Goal: Transaction & Acquisition: Purchase product/service

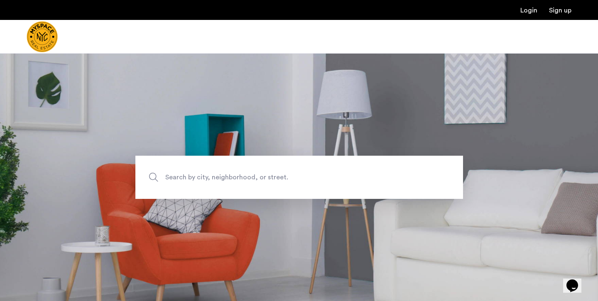
click at [259, 180] on span "Search by city, neighborhood, or street." at bounding box center [279, 176] width 229 height 11
click at [259, 180] on input "Search by city, neighborhood, or street." at bounding box center [299, 177] width 328 height 43
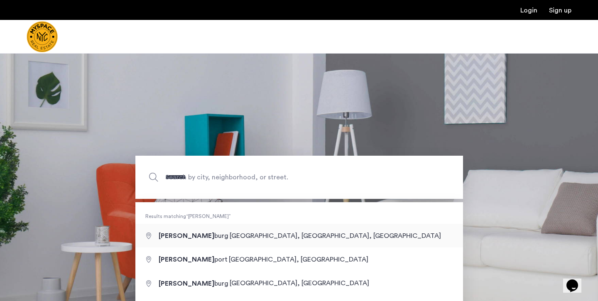
type input "**********"
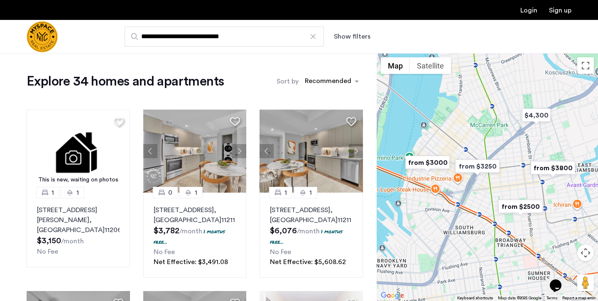
click at [292, 85] on label "Sort by" at bounding box center [288, 81] width 22 height 10
click at [305, 85] on input "Sort by" at bounding box center [305, 83] width 0 height 6
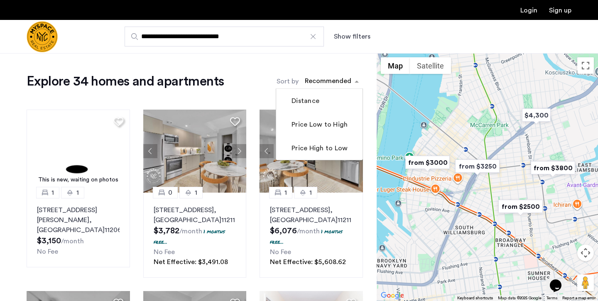
click at [322, 85] on div "sort-apartment" at bounding box center [327, 82] width 49 height 11
click at [318, 120] on mat-checkbox "Price Low to High" at bounding box center [319, 125] width 86 height 24
click at [316, 126] on label "Price Low to High" at bounding box center [319, 125] width 58 height 10
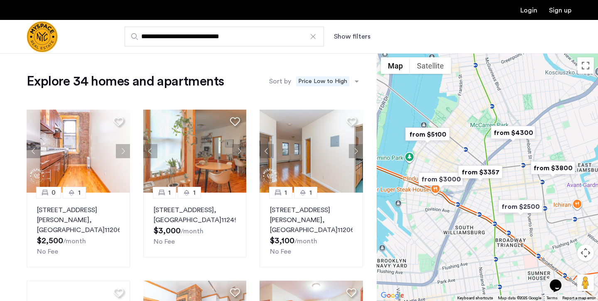
click at [520, 13] on link "Login" at bounding box center [528, 10] width 17 height 7
click at [58, 43] on img "Cazamio Logo" at bounding box center [42, 36] width 31 height 31
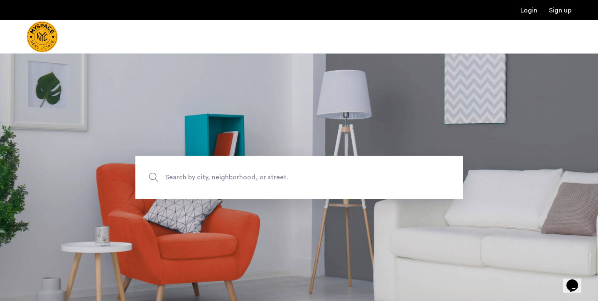
click at [198, 179] on span "Search by city, neighborhood, or street." at bounding box center [279, 176] width 229 height 11
click at [198, 179] on input "Search by city, neighborhood, or street." at bounding box center [299, 177] width 328 height 43
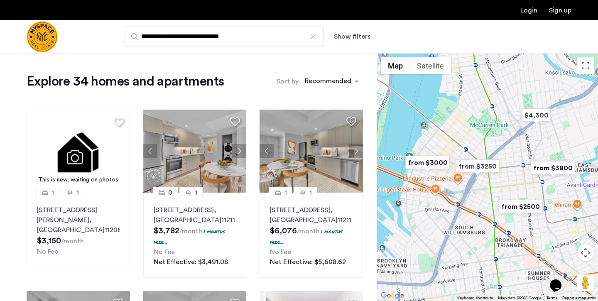
click at [58, 41] on img "Cazamio Logo" at bounding box center [42, 36] width 31 height 31
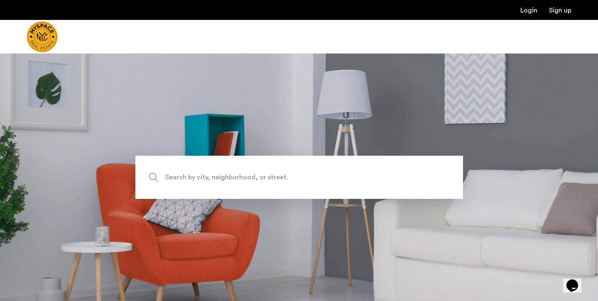
click at [52, 37] on img "Cazamio Logo" at bounding box center [42, 36] width 31 height 31
click at [61, 53] on div at bounding box center [67, 36] width 81 height 33
click at [135, 58] on section "Search by city, neighborhood, or street." at bounding box center [299, 177] width 598 height 248
click at [237, 36] on div at bounding box center [299, 37] width 598 height 34
click at [555, 12] on link "Sign up" at bounding box center [560, 10] width 22 height 7
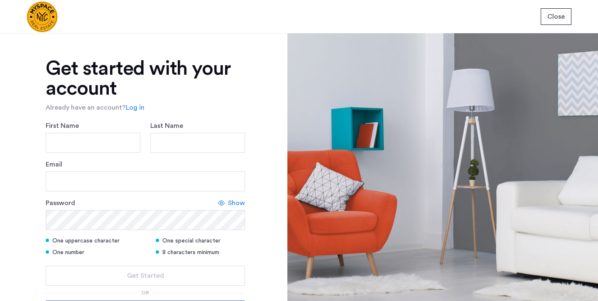
click at [117, 130] on div "First Name" at bounding box center [93, 137] width 95 height 32
type input "********"
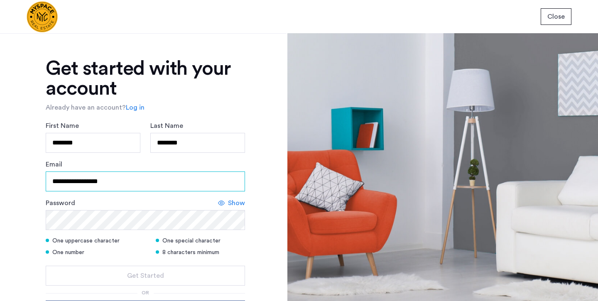
type input "**********"
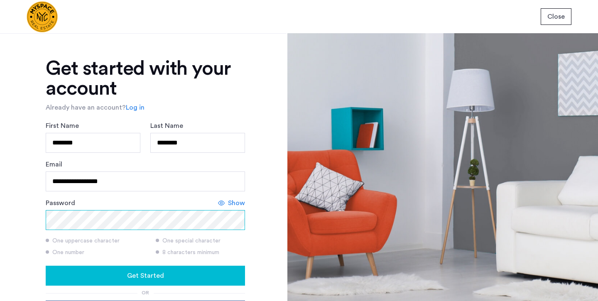
click at [144, 281] on button "Get Started" at bounding box center [145, 276] width 199 height 20
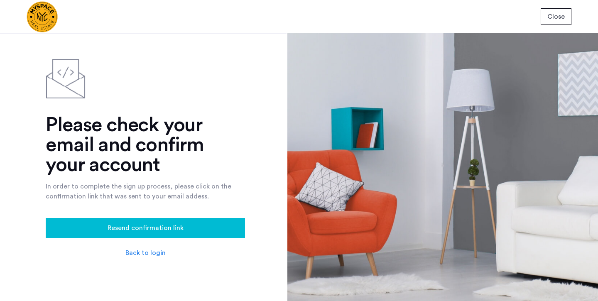
click at [154, 257] on link "Back to login" at bounding box center [145, 253] width 40 height 10
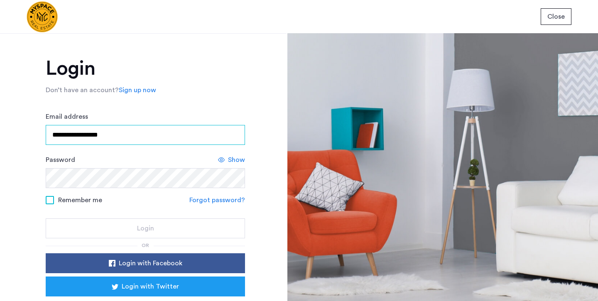
type input "**********"
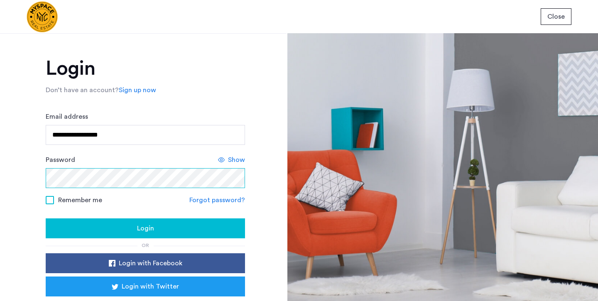
click at [144, 233] on button "Login" at bounding box center [145, 228] width 199 height 20
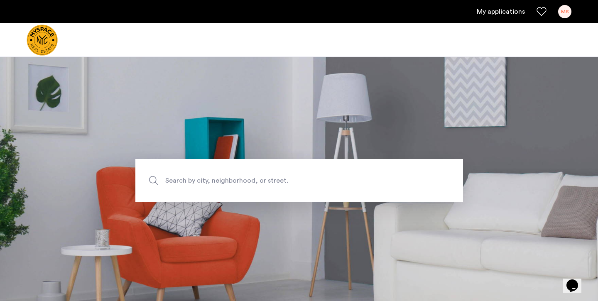
click at [498, 10] on link "My applications" at bounding box center [501, 12] width 48 height 10
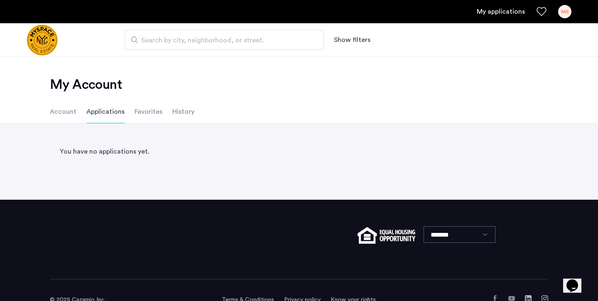
click at [498, 10] on link "My applications" at bounding box center [501, 12] width 48 height 10
click at [567, 10] on div "MS" at bounding box center [564, 11] width 13 height 13
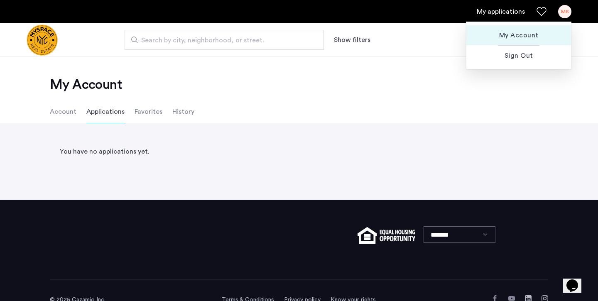
click at [523, 32] on span "My Account" at bounding box center [518, 35] width 91 height 10
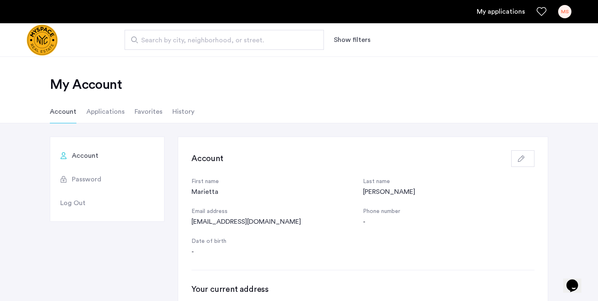
click at [159, 43] on span "Search by city, neighborhood, or street." at bounding box center [220, 40] width 159 height 10
click at [159, 43] on input "Search by city, neighborhood, or street." at bounding box center [224, 40] width 199 height 20
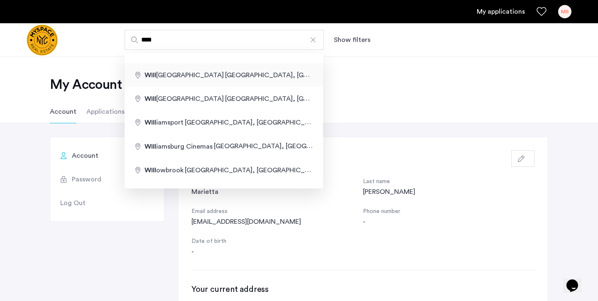
type input "**********"
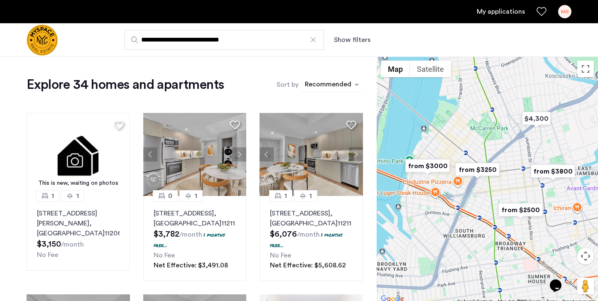
click at [316, 84] on div "sort-apartment" at bounding box center [327, 85] width 49 height 11
click at [351, 37] on button "Show filters" at bounding box center [352, 40] width 37 height 10
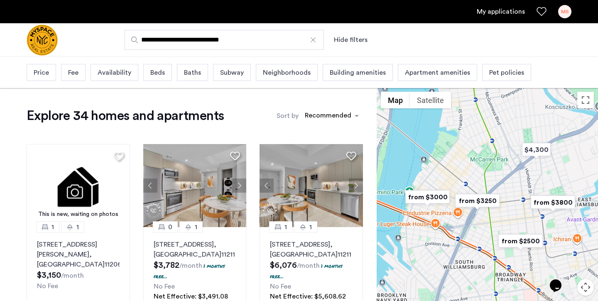
click at [509, 73] on span "Pet policies" at bounding box center [506, 73] width 35 height 10
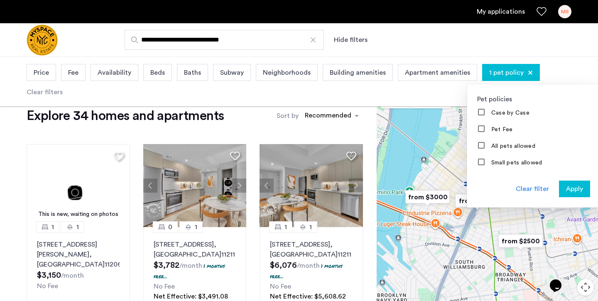
click at [574, 194] on span "Apply" at bounding box center [574, 189] width 17 height 10
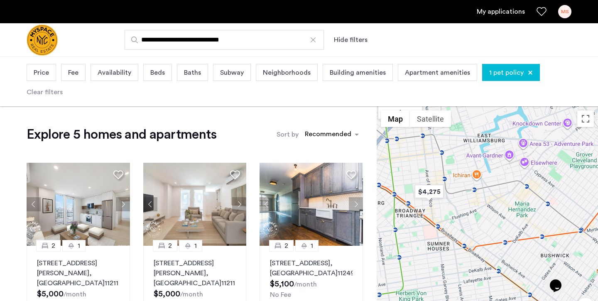
drag, startPoint x: 450, startPoint y: 228, endPoint x: 339, endPoint y: 154, distance: 133.6
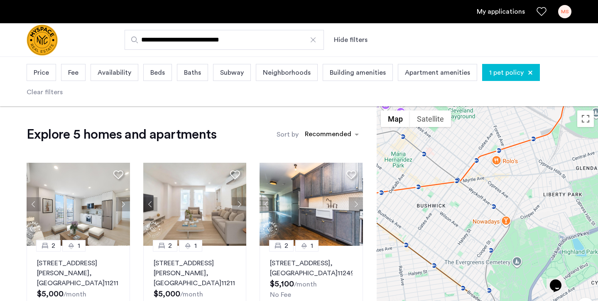
drag, startPoint x: 504, startPoint y: 196, endPoint x: 384, endPoint y: 152, distance: 128.3
click at [384, 152] on div at bounding box center [487, 230] width 221 height 248
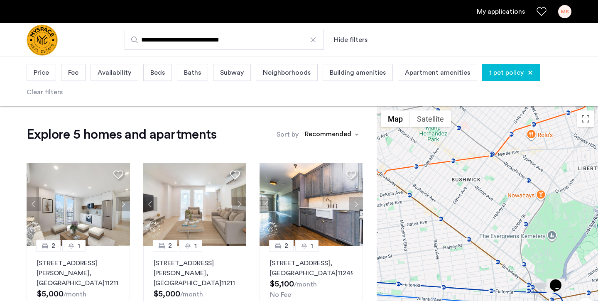
drag, startPoint x: 449, startPoint y: 199, endPoint x: 483, endPoint y: 171, distance: 44.2
click at [483, 171] on div at bounding box center [487, 230] width 221 height 248
click at [280, 76] on span "Neighborhoods" at bounding box center [287, 73] width 48 height 10
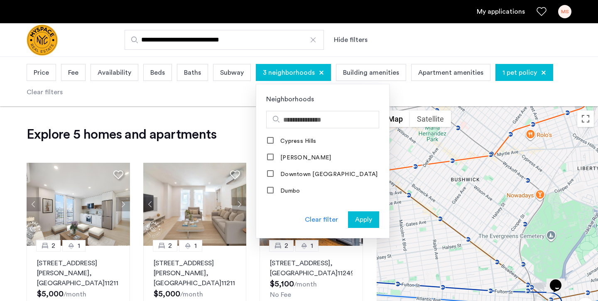
scroll to position [332, 0]
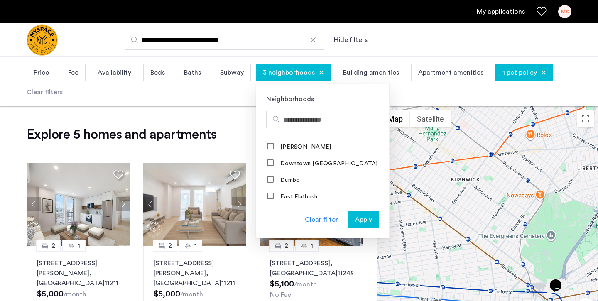
click at [355, 220] on span "Apply" at bounding box center [363, 220] width 17 height 10
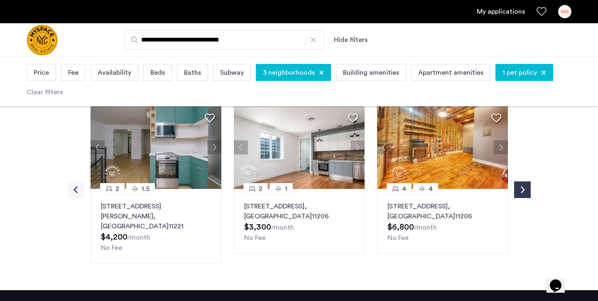
scroll to position [348, 0]
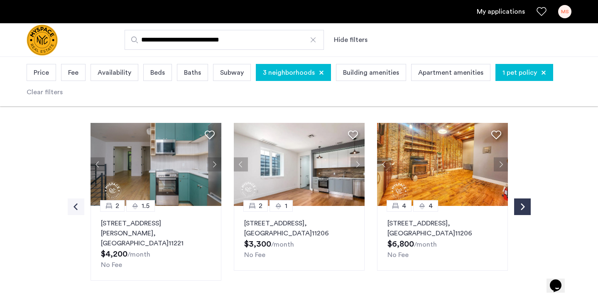
click at [58, 39] on img "Cazamio logo" at bounding box center [42, 39] width 31 height 31
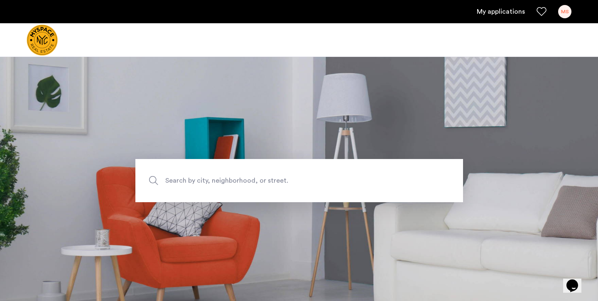
click at [58, 38] on img "Cazamio logo" at bounding box center [42, 39] width 31 height 31
click at [56, 38] on img "Cazamio logo" at bounding box center [42, 39] width 31 height 31
click at [58, 42] on img "Cazamio logo" at bounding box center [42, 39] width 31 height 31
